Goal: Find specific page/section: Find specific page/section

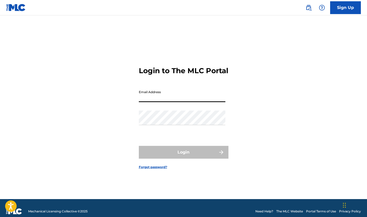
click at [148, 102] on input "Email Address" at bounding box center [182, 95] width 87 height 15
type input "[EMAIL_ADDRESS][DOMAIN_NAME]"
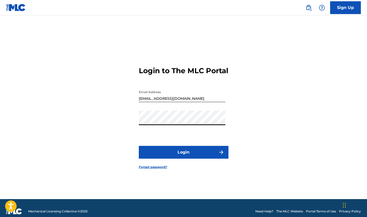
click at [167, 159] on button "Login" at bounding box center [184, 152] width 90 height 13
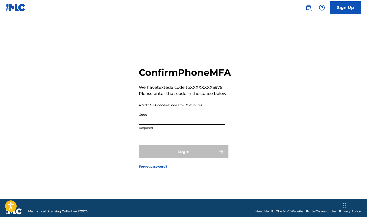
click at [161, 125] on input "Code" at bounding box center [182, 117] width 87 height 15
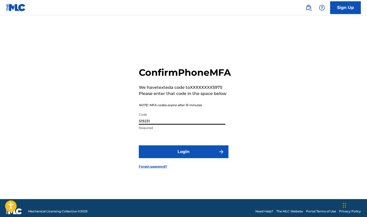
type input "519231"
click at [186, 155] on button "Login" at bounding box center [184, 152] width 90 height 13
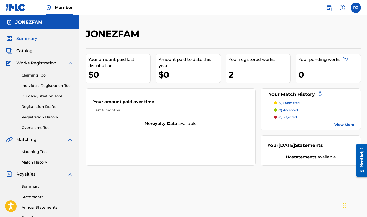
click at [18, 8] on img at bounding box center [16, 7] width 20 height 7
click at [70, 62] on img at bounding box center [70, 63] width 6 height 6
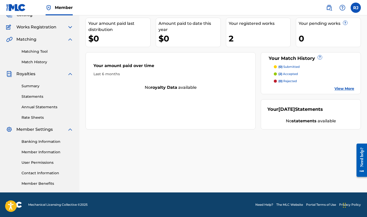
scroll to position [36, 0]
click at [35, 184] on link "Member Benefits" at bounding box center [48, 183] width 52 height 5
click at [341, 88] on link "View More" at bounding box center [345, 88] width 20 height 5
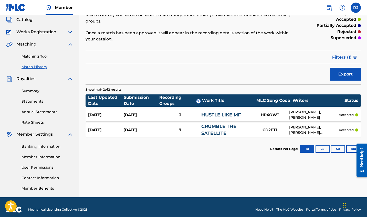
scroll to position [31, 0]
click at [224, 114] on link "HUSTLE LIKE MF" at bounding box center [222, 115] width 40 height 6
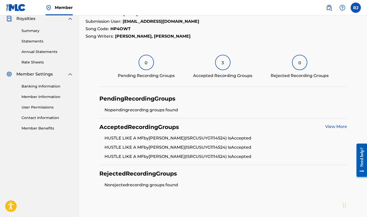
scroll to position [107, 0]
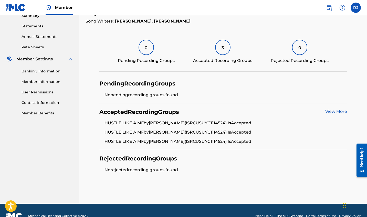
click at [338, 112] on link "View More" at bounding box center [337, 111] width 22 height 5
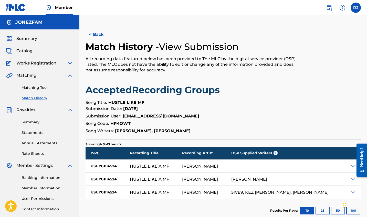
click at [95, 34] on button "< Back" at bounding box center [101, 34] width 31 height 13
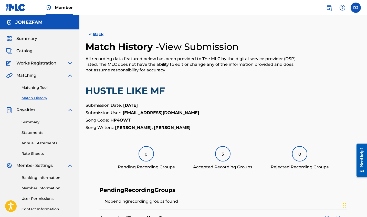
click at [96, 33] on button "< Back" at bounding box center [101, 34] width 31 height 13
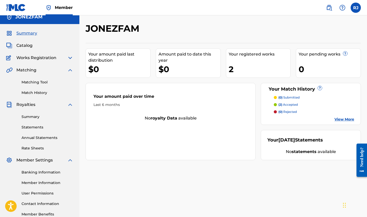
scroll to position [4, 0]
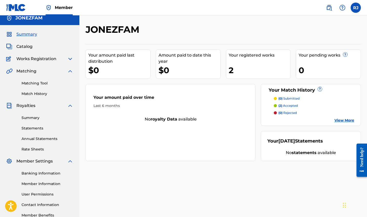
click at [25, 46] on span "Catalog" at bounding box center [24, 47] width 16 height 6
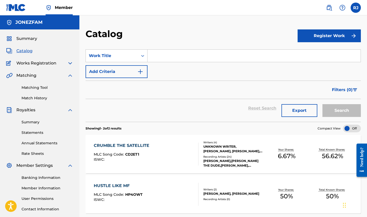
scroll to position [4, 0]
